Goal: Task Accomplishment & Management: Manage account settings

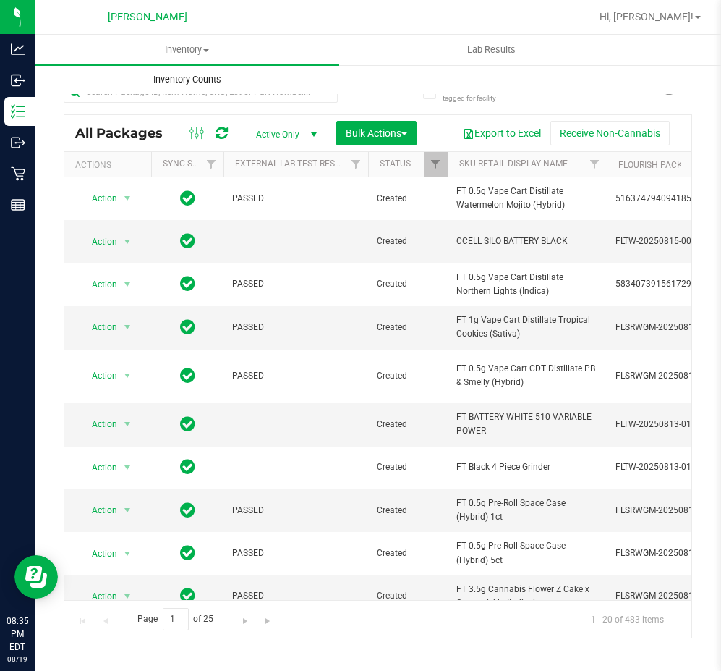
click at [203, 75] on span "Inventory Counts" at bounding box center [187, 79] width 107 height 13
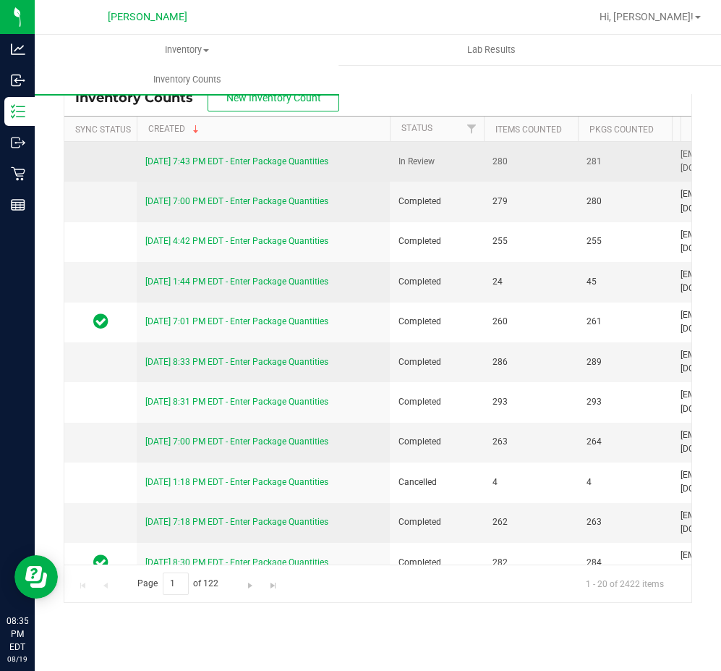
click at [246, 155] on div "8/19/25 7:43 PM EDT - Enter Package Quantities" at bounding box center [263, 162] width 236 height 14
click at [247, 156] on link "8/19/25 7:43 PM EDT - Enter Package Quantities" at bounding box center [236, 161] width 183 height 10
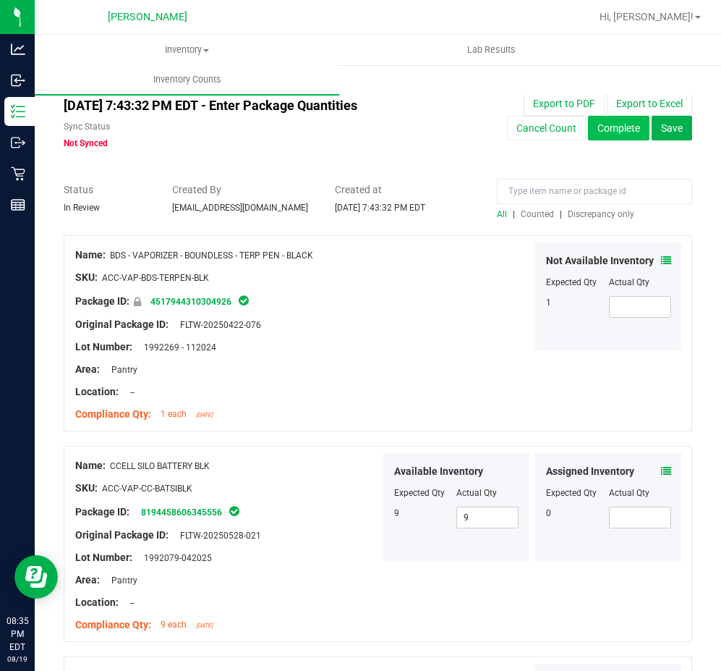
click at [604, 133] on button "Complete" at bounding box center [618, 128] width 61 height 25
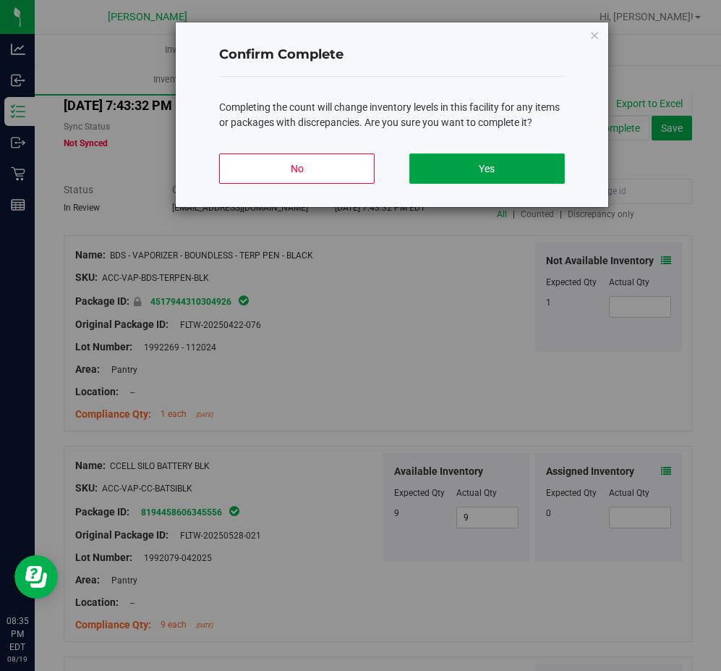
click at [516, 161] on button "Yes" at bounding box center [487, 168] width 156 height 30
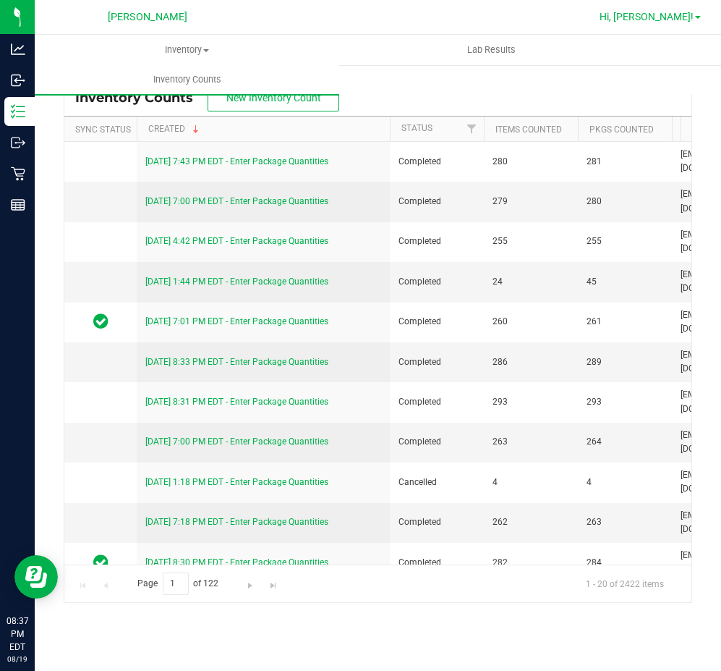
click at [687, 11] on span "Hi, [PERSON_NAME]!" at bounding box center [647, 17] width 94 height 12
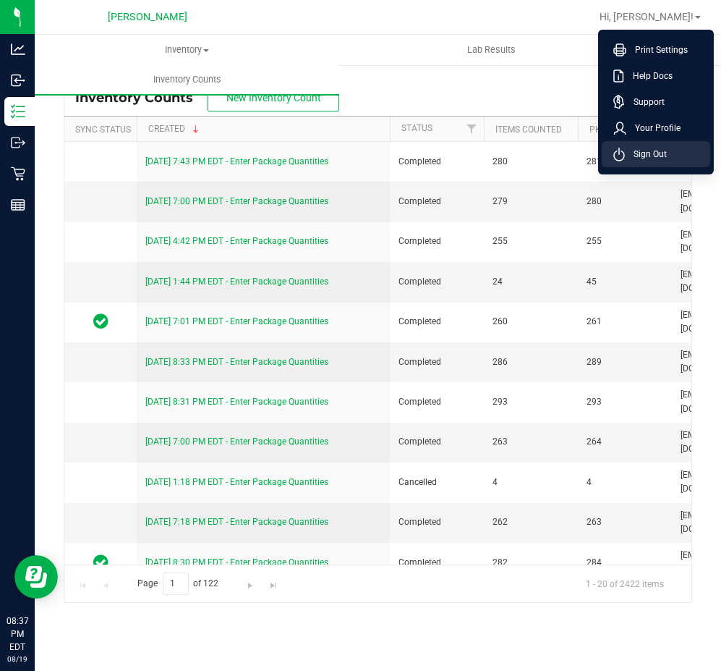
click at [671, 151] on li "Sign Out" at bounding box center [656, 154] width 109 height 26
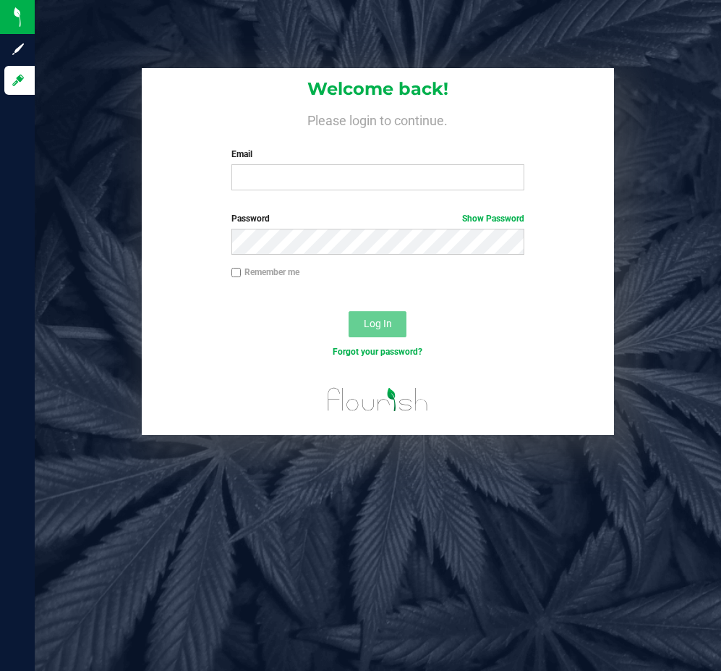
drag, startPoint x: 550, startPoint y: 81, endPoint x: 676, endPoint y: 4, distance: 148.0
click at [550, 81] on h1 "Welcome back!" at bounding box center [378, 89] width 472 height 19
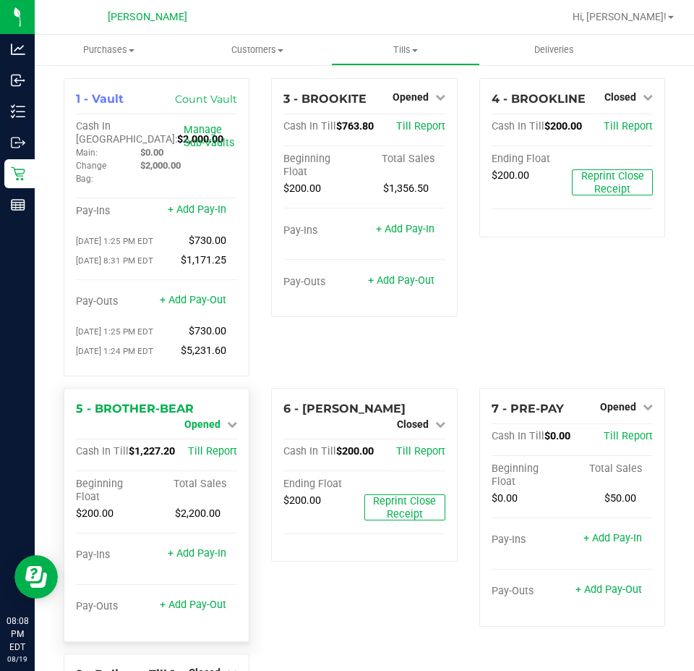
click at [203, 423] on span "Opened" at bounding box center [202, 424] width 36 height 12
click at [208, 442] on link "Close Till" at bounding box center [204, 436] width 39 height 12
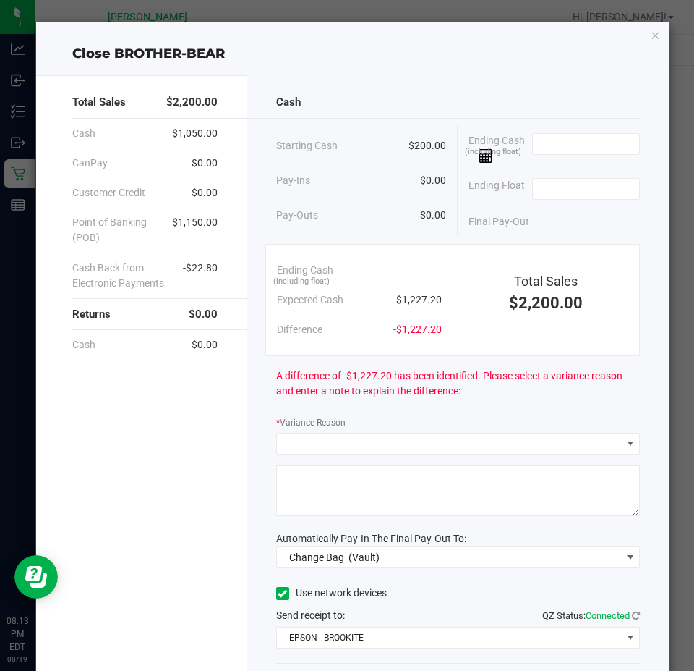
click at [601, 156] on span at bounding box center [586, 148] width 108 height 30
click at [605, 137] on input at bounding box center [586, 144] width 106 height 20
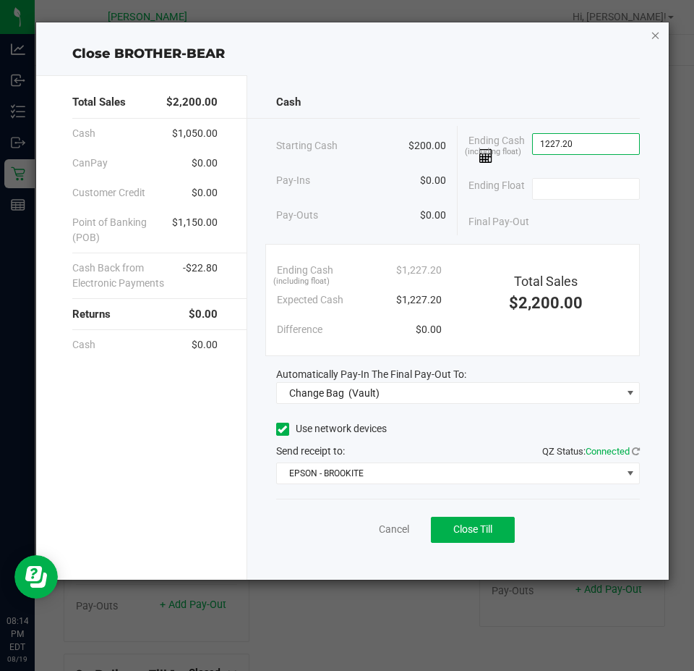
type input "$1,227.20"
click at [657, 38] on icon "button" at bounding box center [656, 34] width 10 height 17
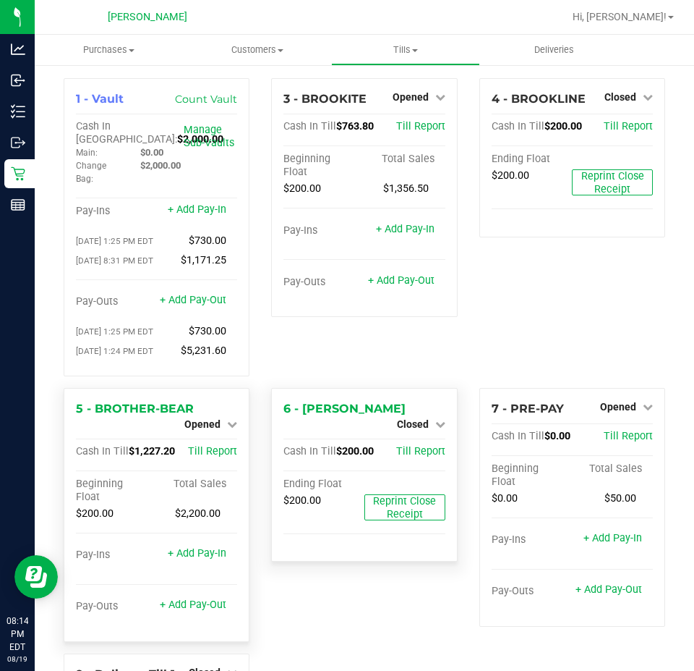
click at [221, 420] on div "Opened" at bounding box center [210, 423] width 53 height 17
click at [223, 430] on link "Opened" at bounding box center [210, 424] width 53 height 12
click at [224, 438] on div "Close Till" at bounding box center [204, 437] width 107 height 18
click at [213, 438] on link "Close Till" at bounding box center [204, 436] width 39 height 12
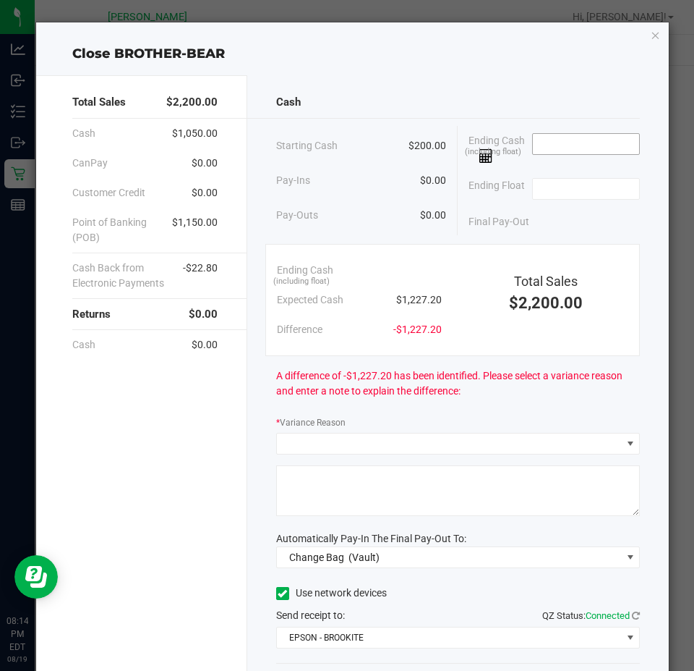
click at [533, 140] on input at bounding box center [586, 144] width 106 height 20
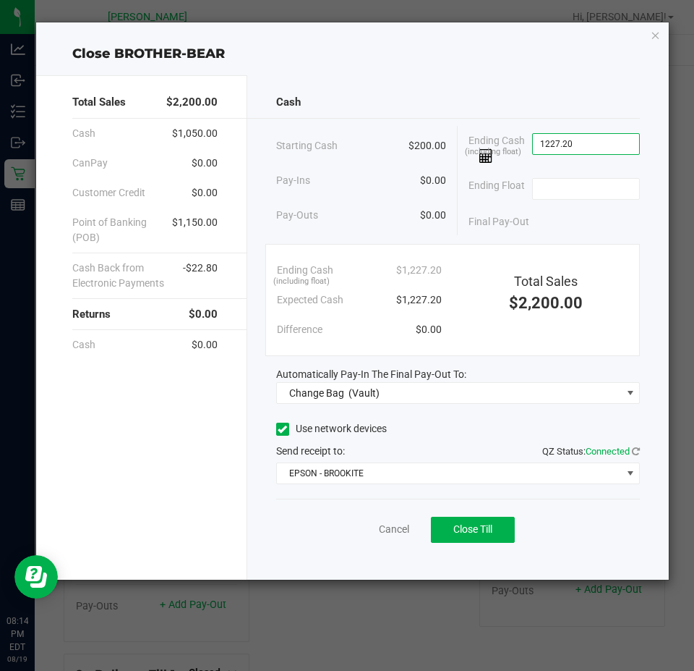
type input "$1,227.20"
type input "$200.00"
click at [501, 376] on div "Automatically Pay-In The Final Pay-Out To:" at bounding box center [458, 374] width 365 height 15
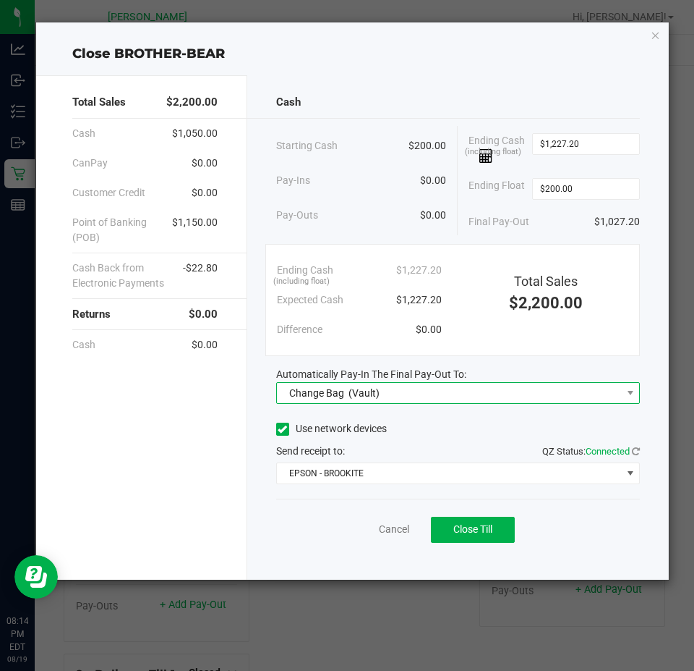
click at [501, 384] on span "Change Bag (Vault)" at bounding box center [449, 393] width 345 height 20
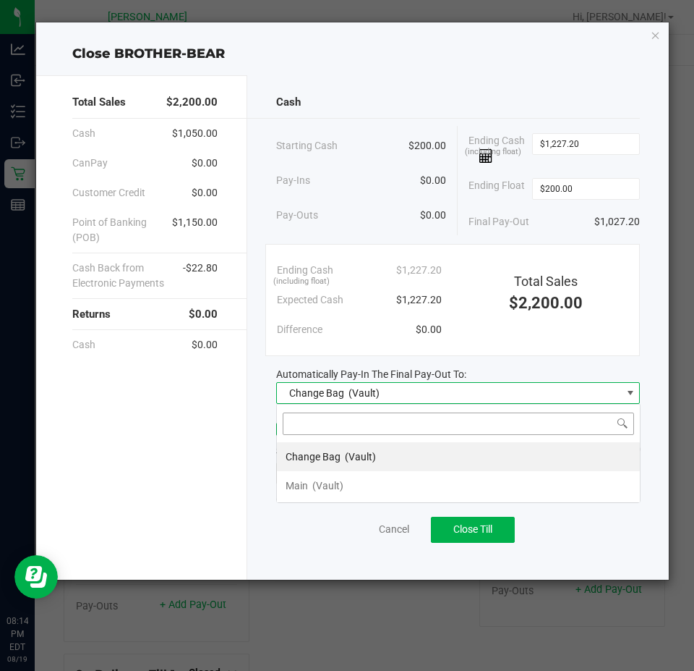
scroll to position [22, 364]
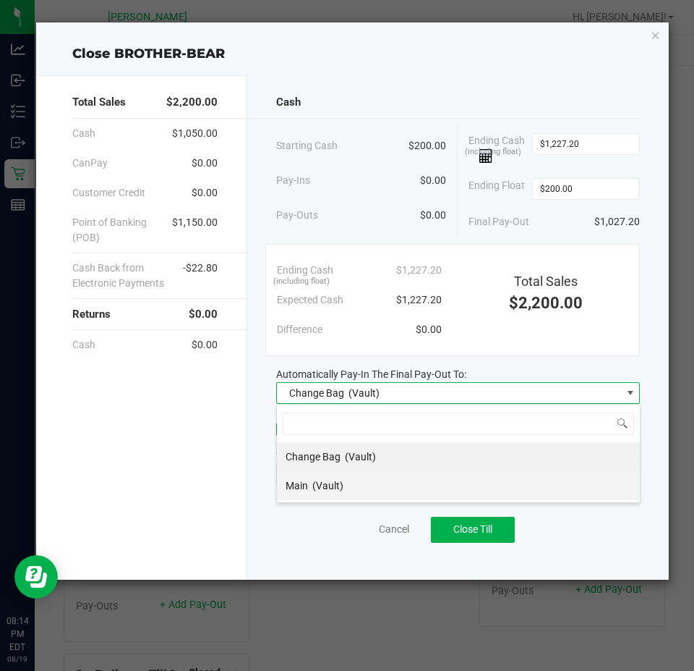
click at [366, 482] on li "Main (Vault)" at bounding box center [458, 485] width 363 height 29
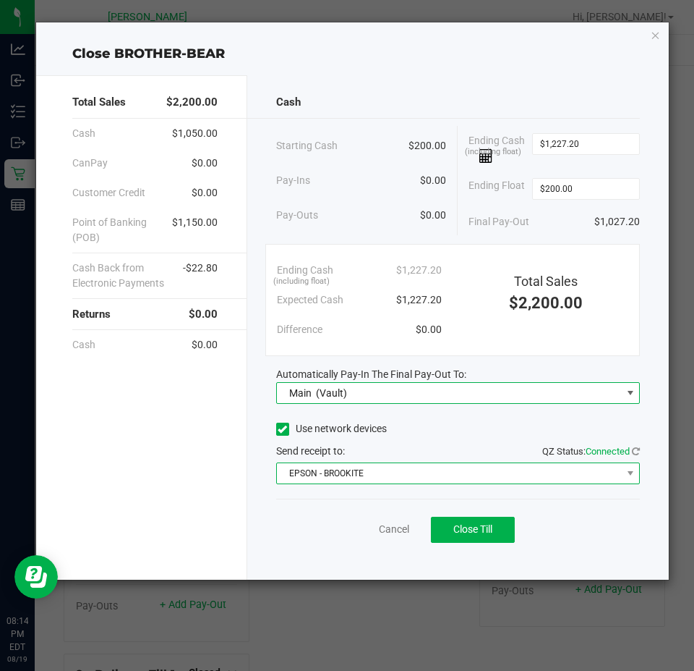
click at [398, 478] on span "EPSON - BROOKITE" at bounding box center [449, 473] width 345 height 20
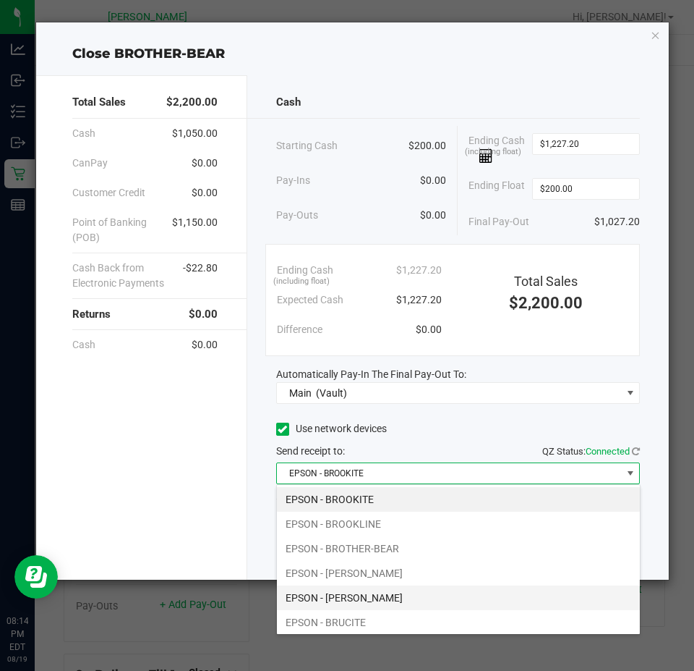
click at [363, 600] on li "EPSON - [PERSON_NAME]" at bounding box center [458, 597] width 363 height 25
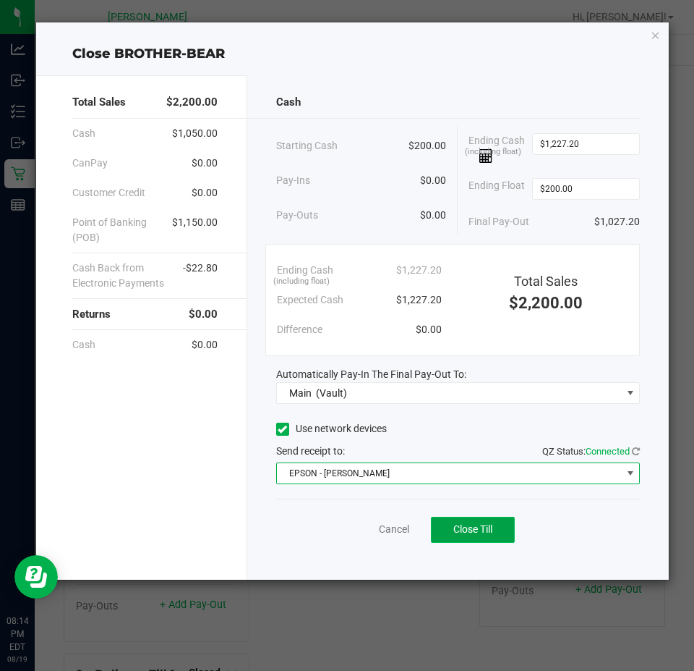
click at [496, 535] on button "Close Till" at bounding box center [473, 529] width 84 height 26
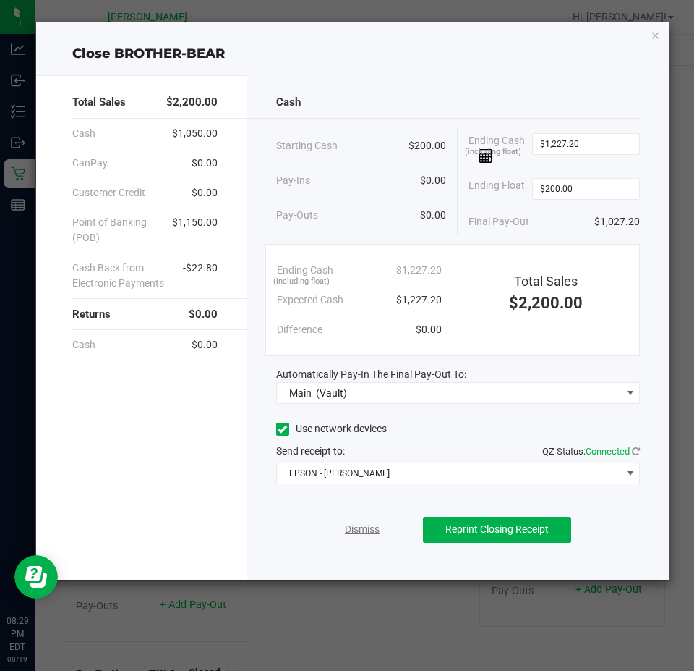
click at [365, 524] on link "Dismiss" at bounding box center [362, 529] width 35 height 15
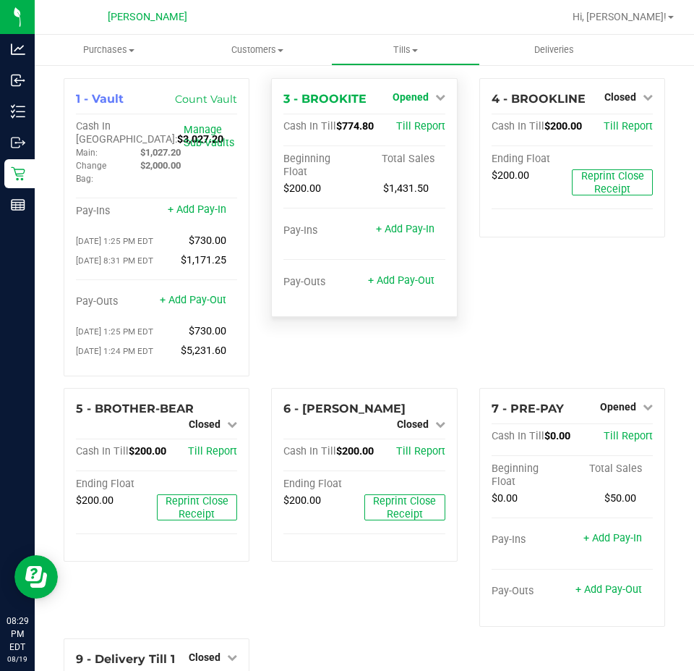
click at [425, 93] on link "Opened" at bounding box center [419, 97] width 53 height 12
click at [424, 132] on link "Close Till" at bounding box center [412, 128] width 39 height 12
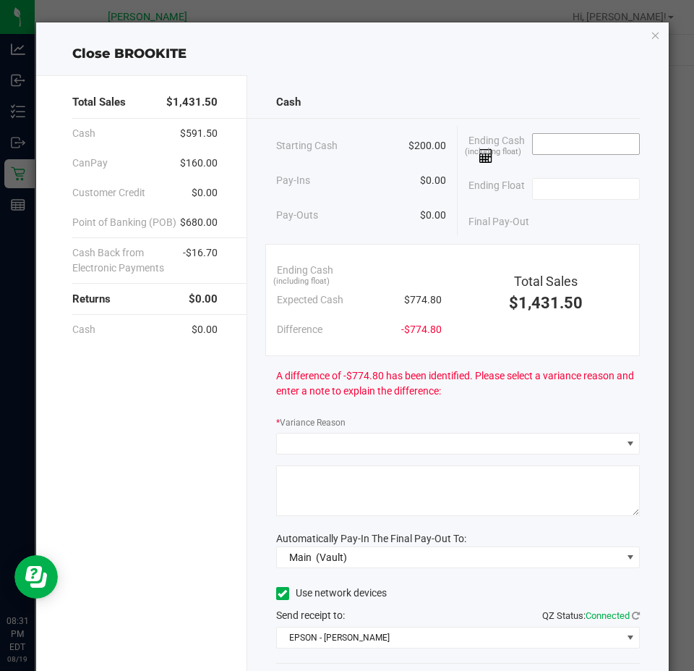
click at [533, 143] on input at bounding box center [586, 144] width 106 height 20
type input "$744.80"
type input "200"
type input "744.8"
type input "$200.00"
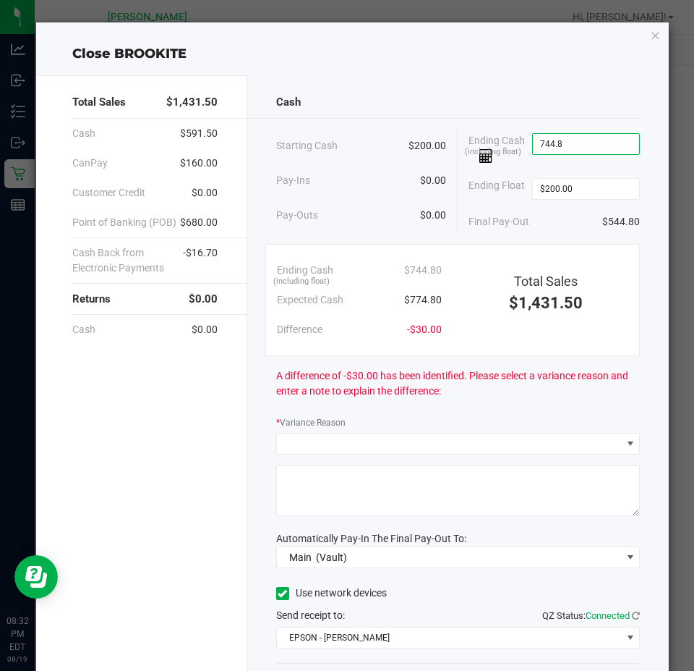
click at [589, 140] on input "744.8" at bounding box center [586, 144] width 106 height 20
type input "5"
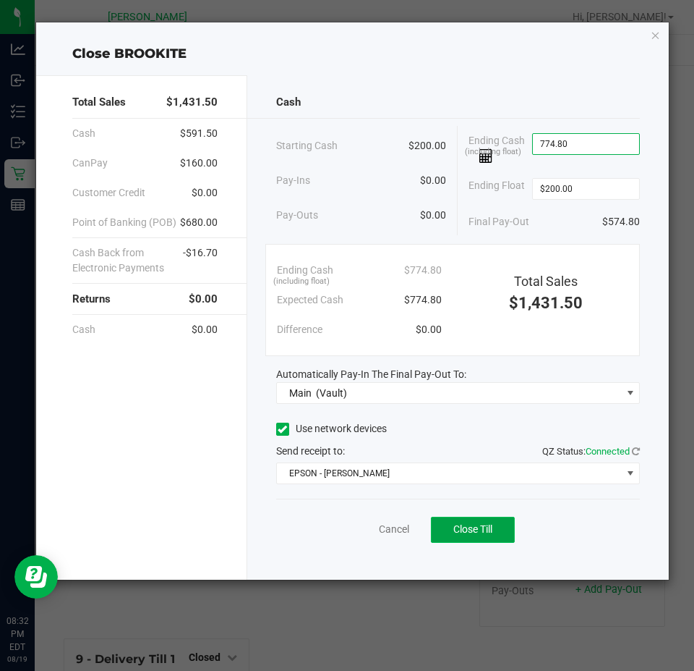
type input "$774.80"
click at [490, 527] on span "Close Till" at bounding box center [473, 529] width 39 height 12
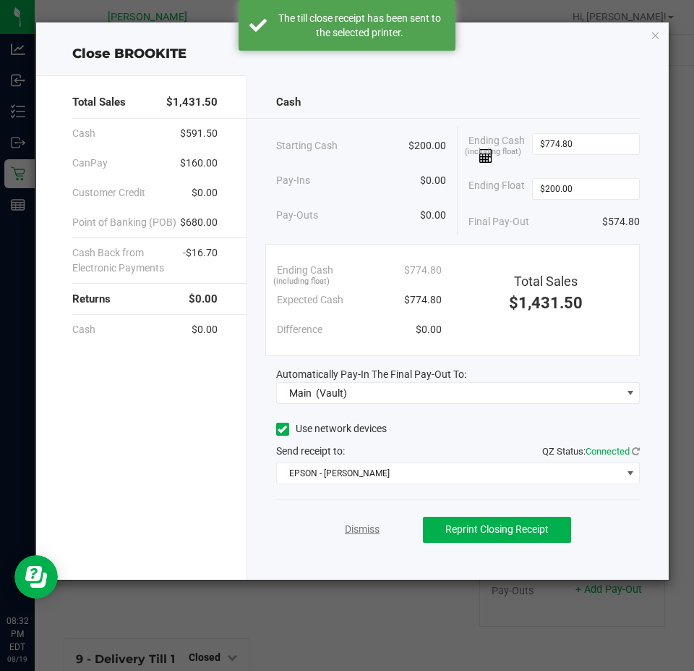
click at [370, 523] on link "Dismiss" at bounding box center [362, 529] width 35 height 15
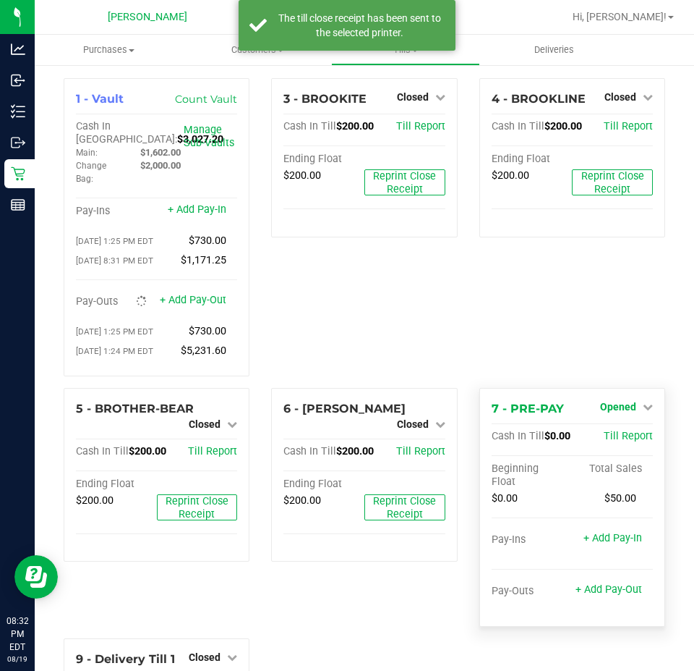
click at [643, 412] on icon at bounding box center [648, 406] width 10 height 10
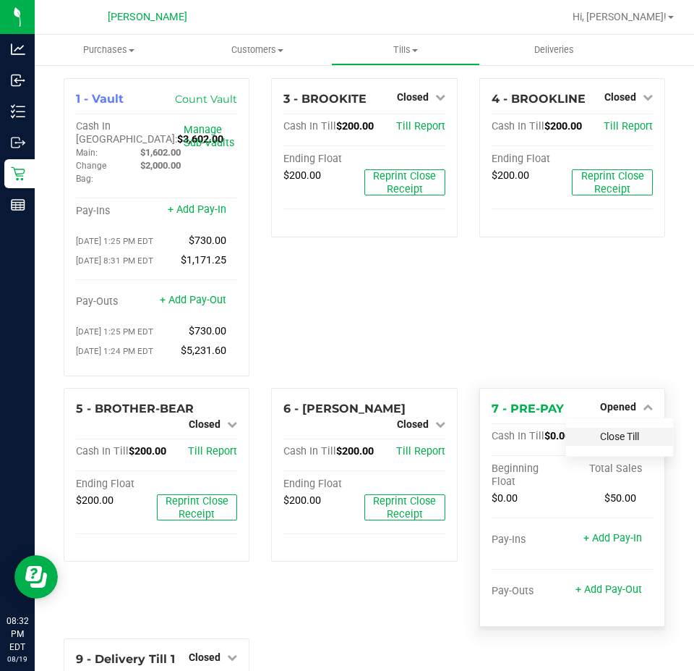
click at [604, 439] on link "Close Till" at bounding box center [619, 436] width 39 height 12
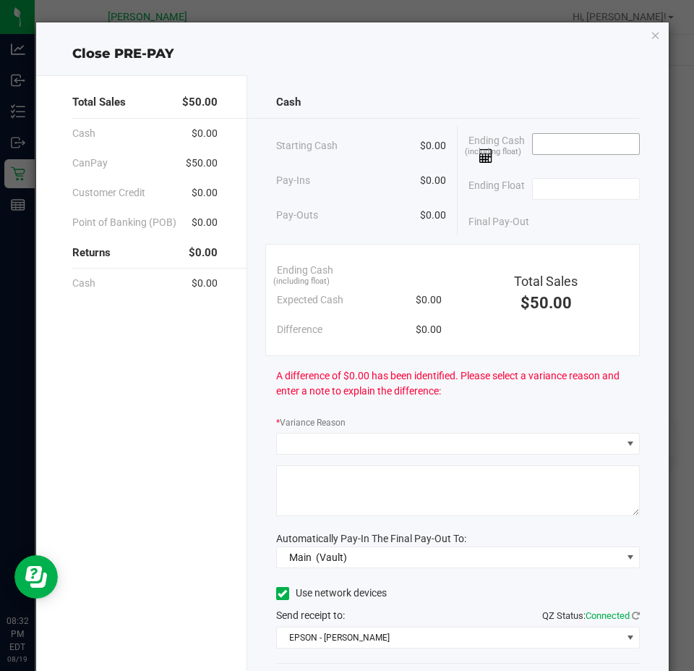
click at [564, 149] on input at bounding box center [586, 144] width 106 height 20
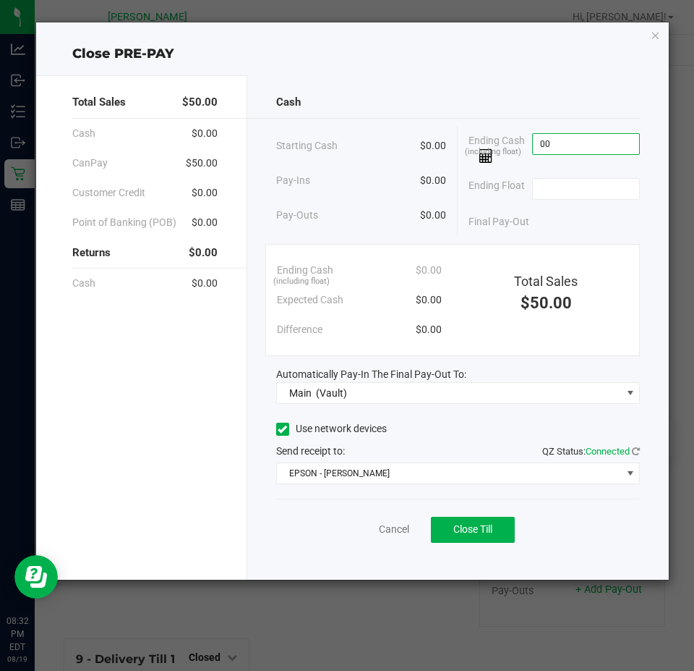
type input "$0.00"
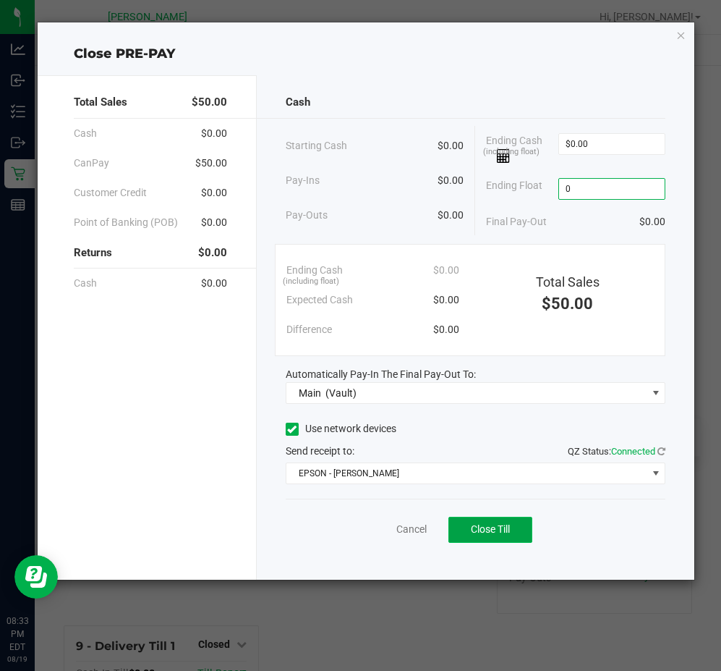
type input "$0.00"
click at [493, 516] on button "Close Till" at bounding box center [490, 529] width 84 height 26
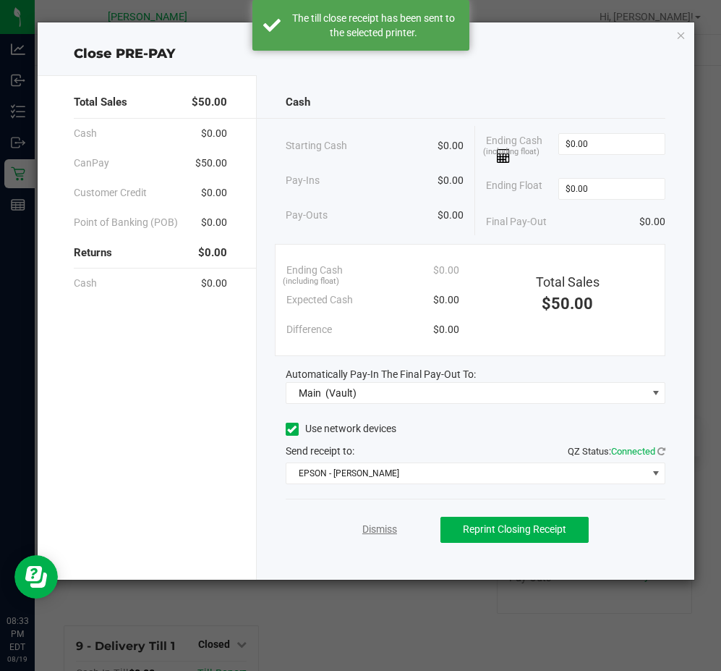
click at [383, 530] on link "Dismiss" at bounding box center [379, 529] width 35 height 15
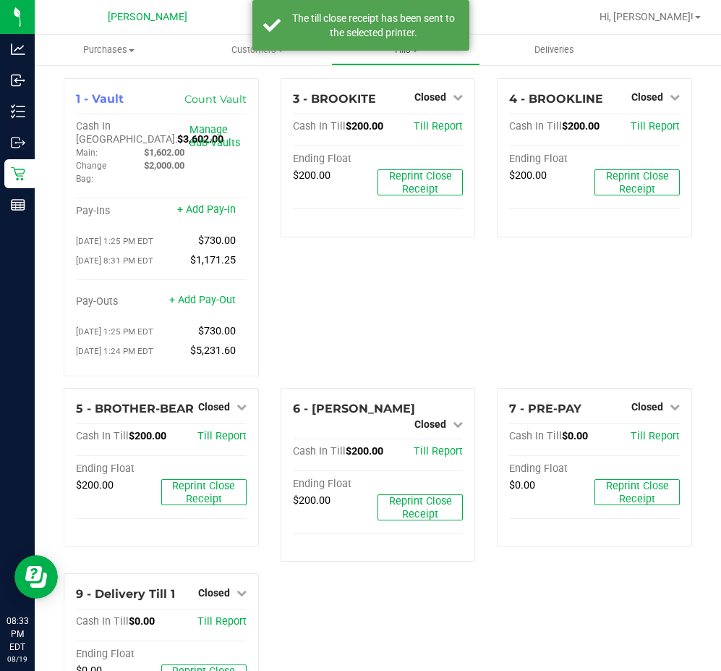
click at [420, 59] on uib-tab-heading "Tills Manage tills Reconcile e-payments" at bounding box center [405, 49] width 147 height 29
click at [407, 107] on span "Reconcile e-payments" at bounding box center [403, 104] width 144 height 12
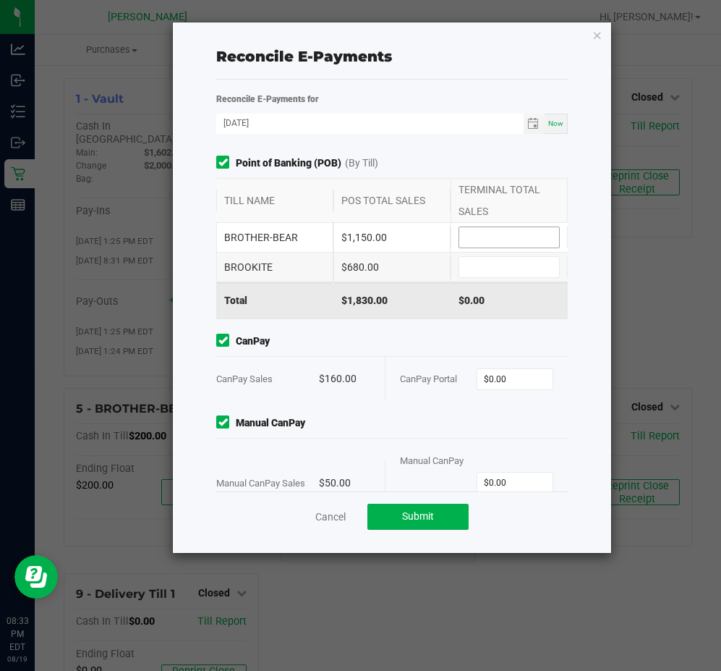
click at [514, 233] on input at bounding box center [509, 237] width 100 height 20
type input "$1,150.00"
type input "$680.00"
type input "$160.00"
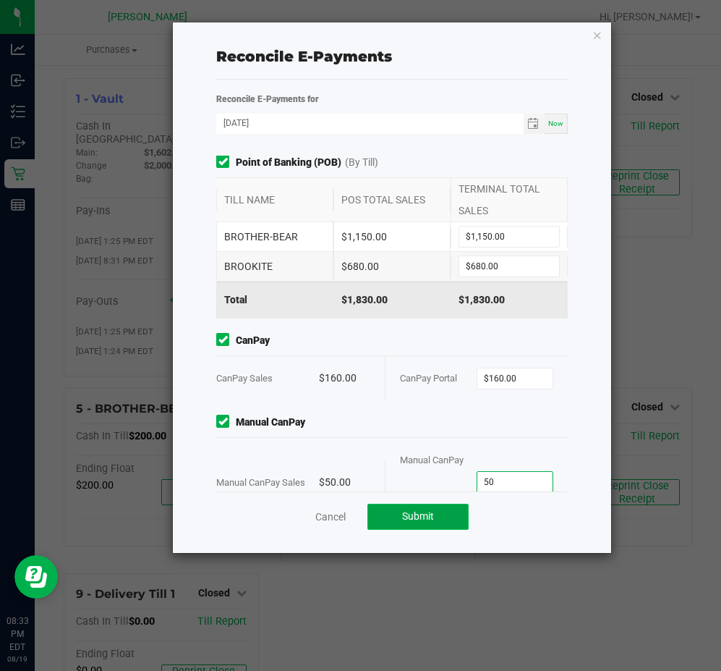
type input "$50.00"
click at [420, 516] on span "Submit" at bounding box center [418, 516] width 32 height 12
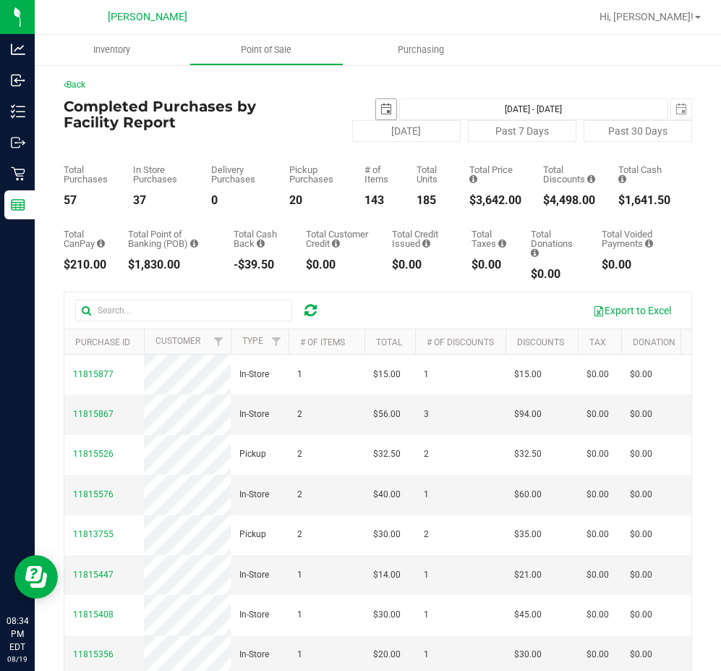
click at [380, 111] on span "select" at bounding box center [386, 109] width 12 height 12
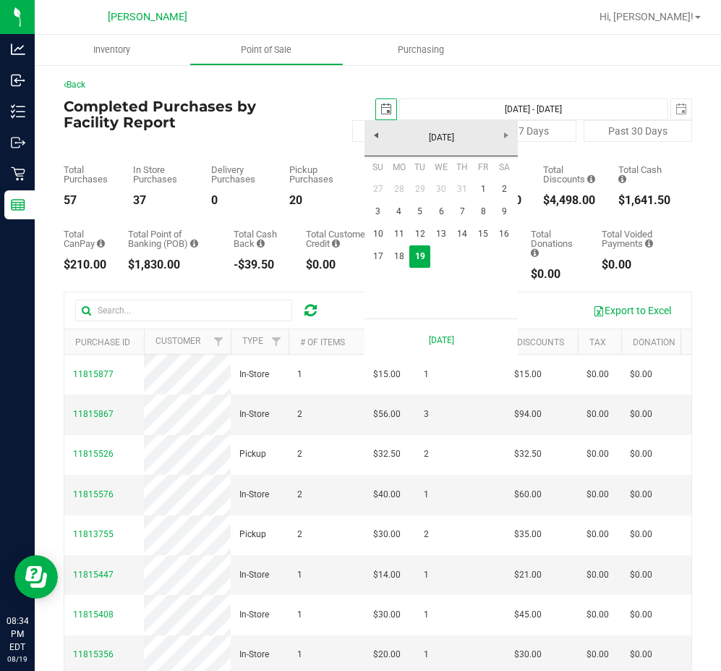
scroll to position [0, 36]
click at [371, 260] on link "17" at bounding box center [377, 256] width 21 height 22
type input "[DATE]"
type input "[DATE] - [DATE]"
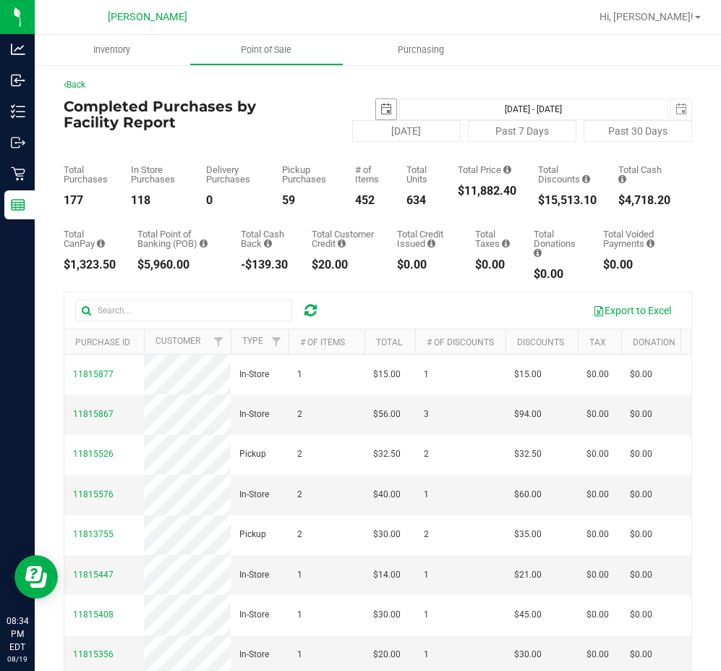
click at [380, 106] on span "select" at bounding box center [386, 109] width 12 height 12
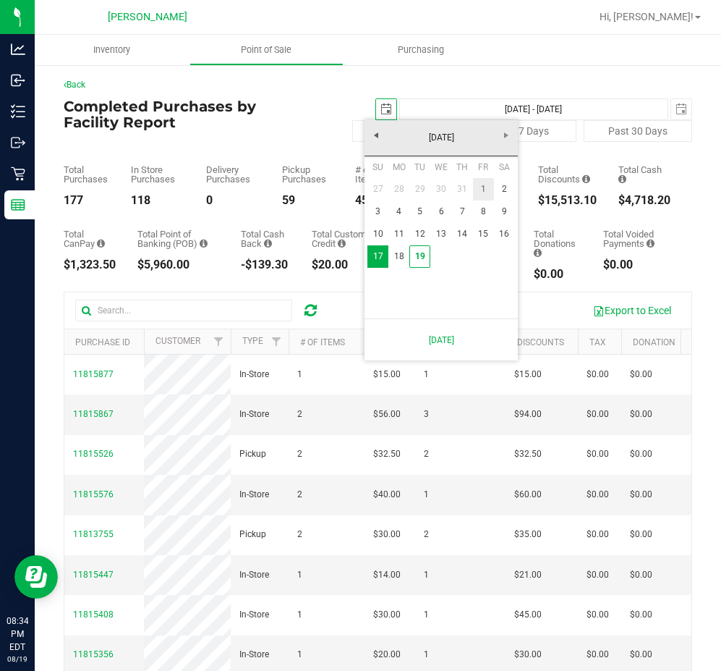
click at [477, 187] on link "1" at bounding box center [483, 189] width 21 height 22
type input "[DATE]"
type input "[DATE] - [DATE]"
